Goal: Task Accomplishment & Management: Use online tool/utility

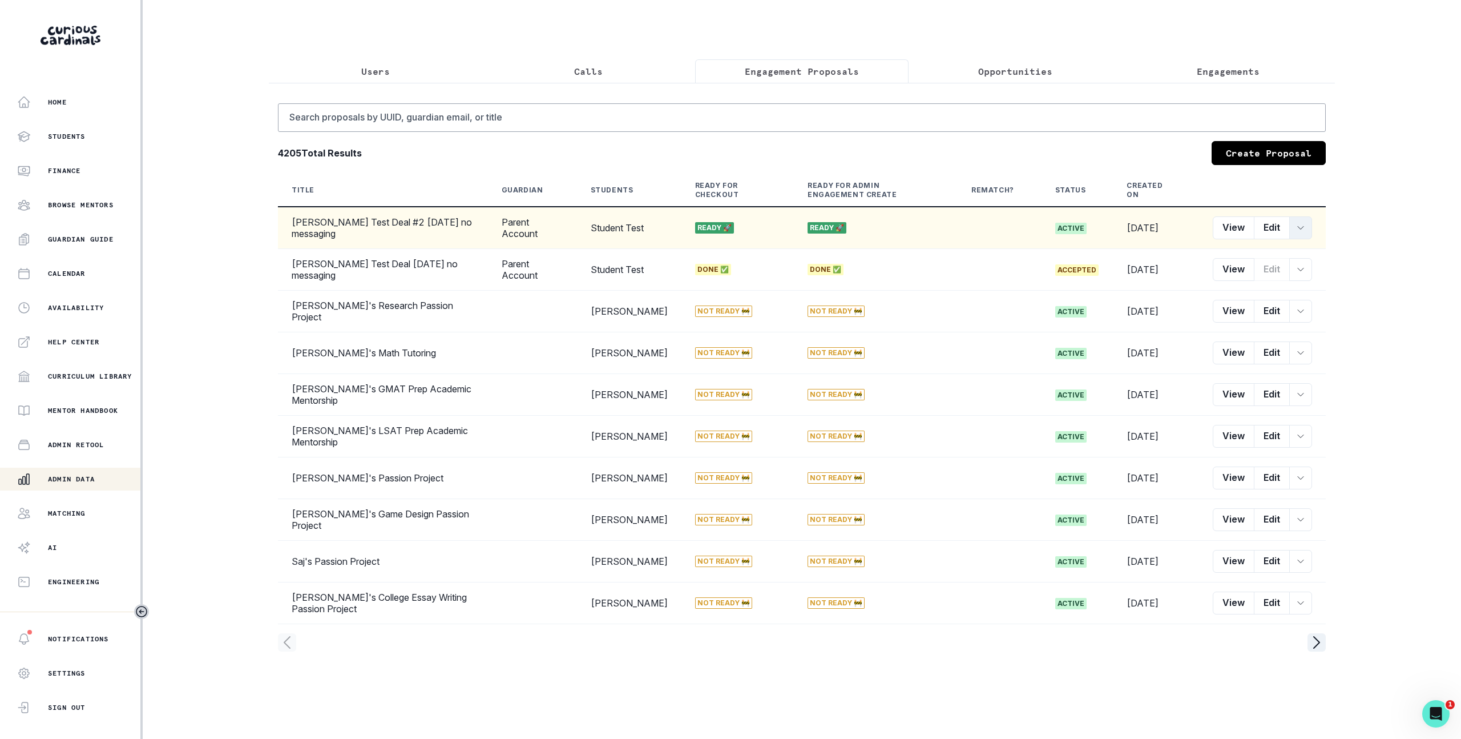
click at [1304, 232] on icon "row menu" at bounding box center [1300, 227] width 9 height 9
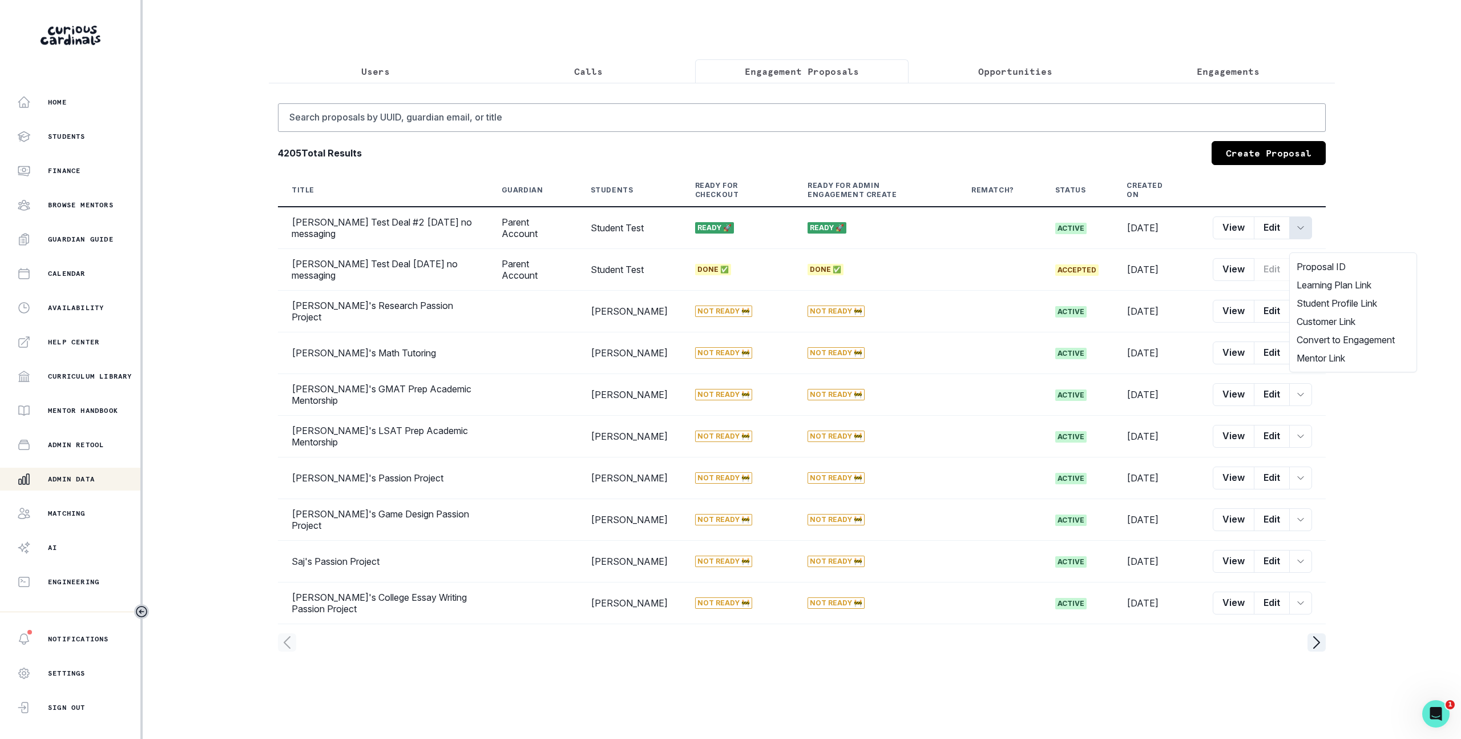
click at [1390, 219] on div "Home Students Finance Browse Mentors Guardian Guide Calendar Availability Help …" at bounding box center [730, 369] width 1461 height 739
click at [371, 71] on p "Users" at bounding box center [375, 72] width 29 height 14
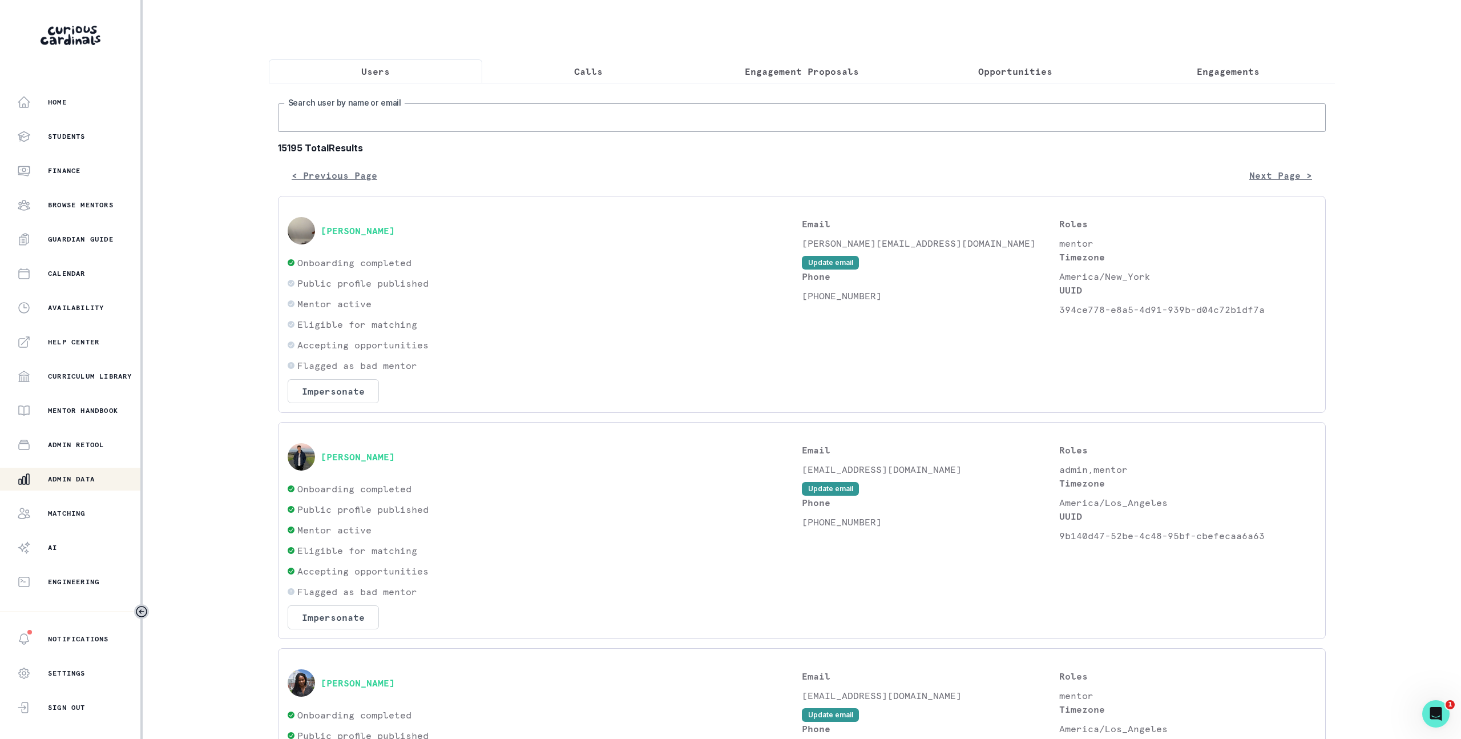
click at [393, 132] on input "Search user by name or email" at bounding box center [802, 117] width 1048 height 29
type input "parent account"
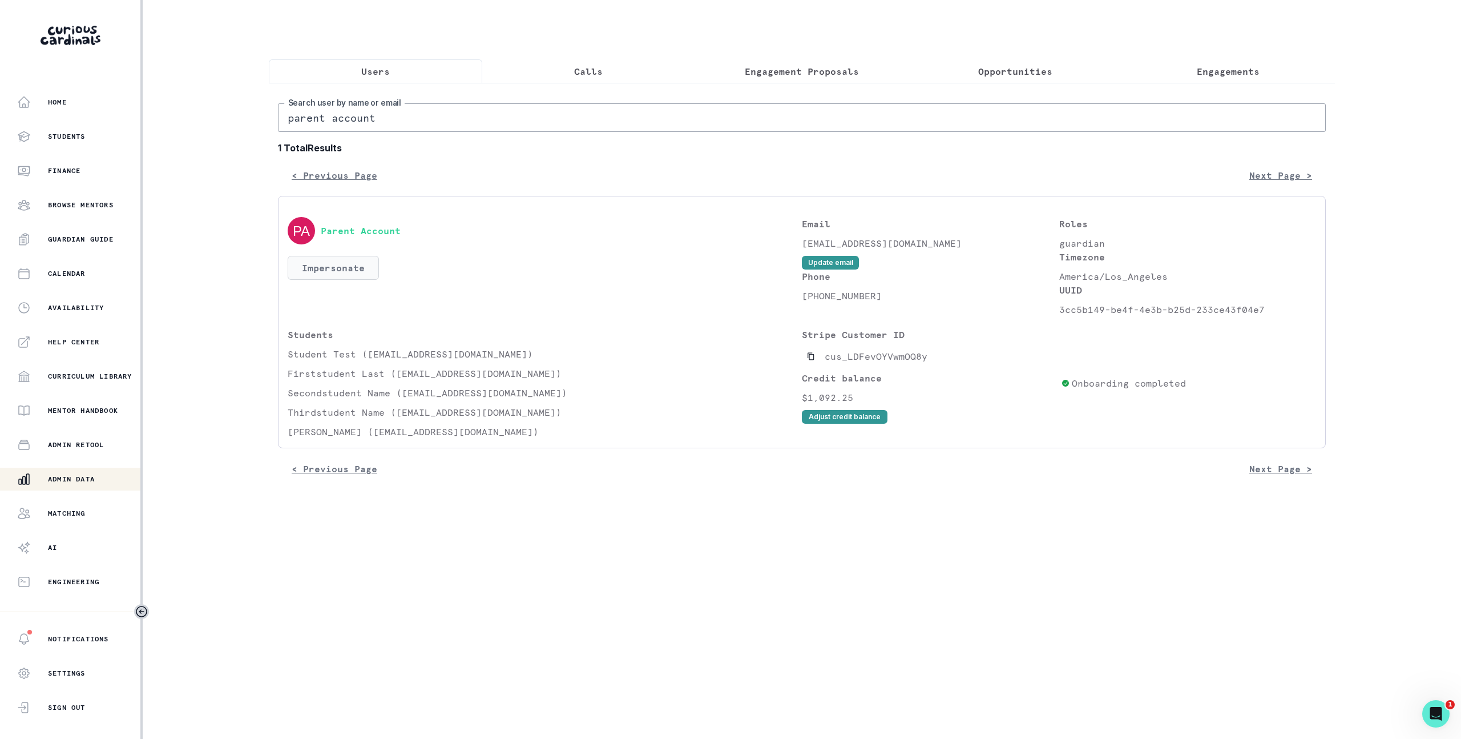
drag, startPoint x: 327, startPoint y: 272, endPoint x: 360, endPoint y: 320, distance: 59.1
click at [327, 272] on button "Impersonate" at bounding box center [333, 268] width 91 height 24
click at [392, 384] on button "Impersonate" at bounding box center [380, 383] width 75 height 23
